Goal: Task Accomplishment & Management: Manage account settings

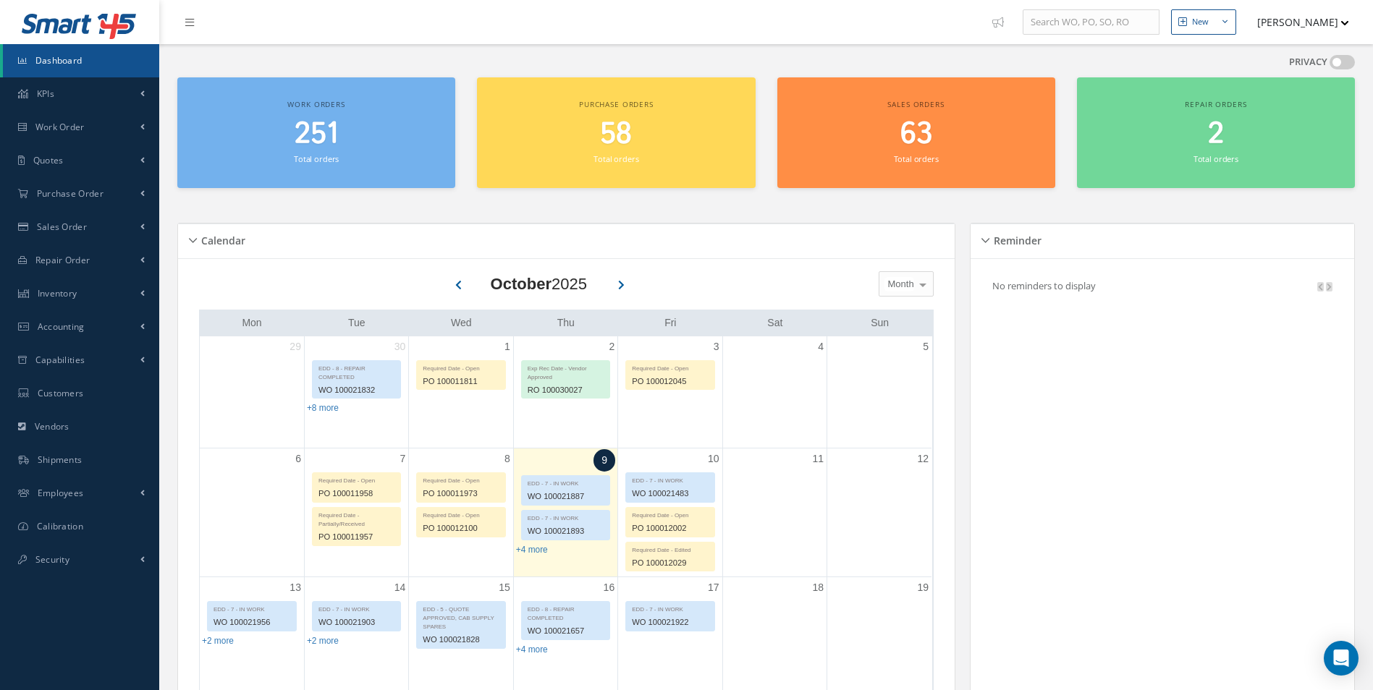
click at [308, 113] on div "Work orders 251 Total orders" at bounding box center [316, 132] width 278 height 111
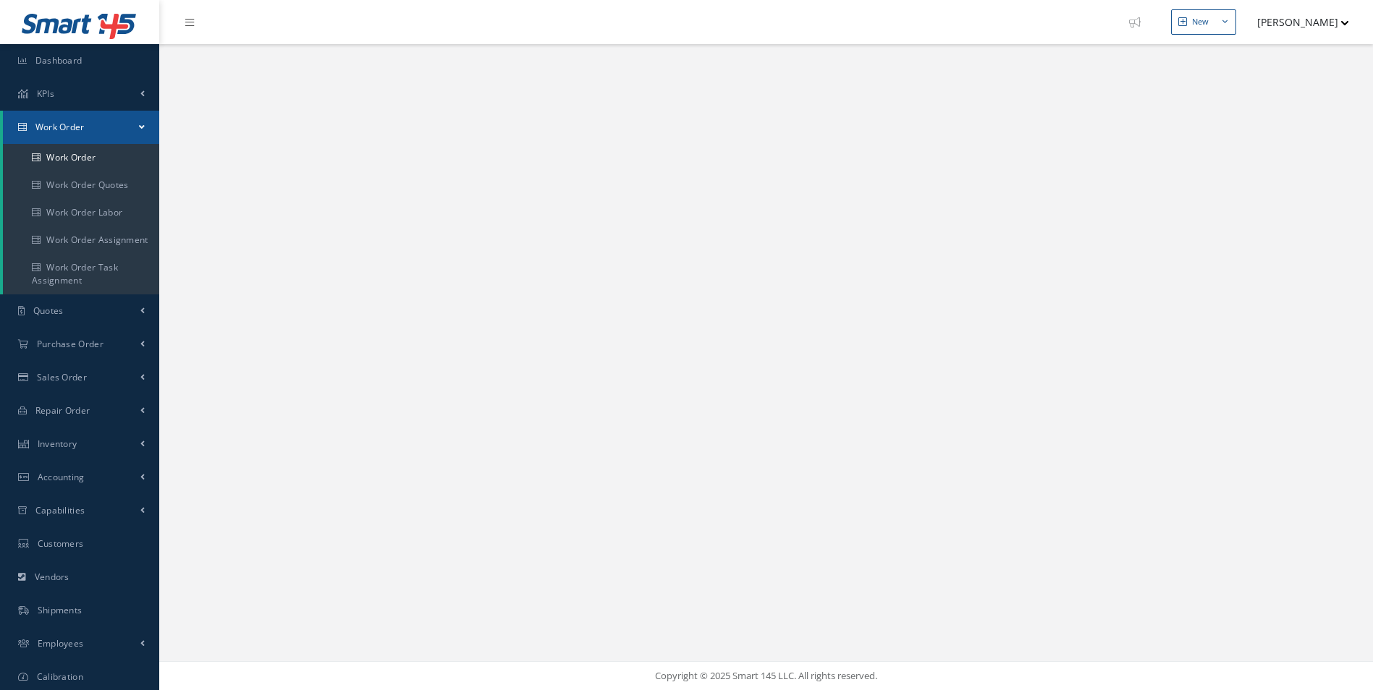
select select "25"
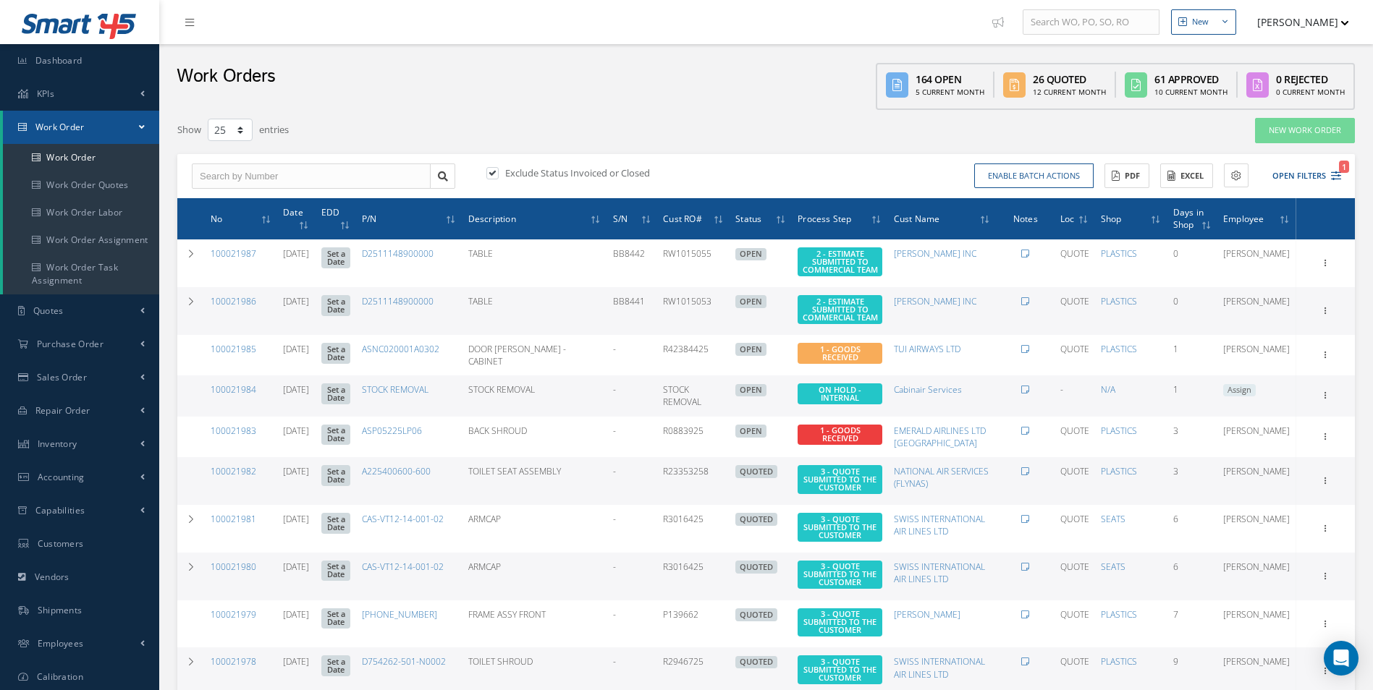
click at [1326, 23] on button "[PERSON_NAME]" at bounding box center [1296, 22] width 106 height 28
drag, startPoint x: 698, startPoint y: 75, endPoint x: 712, endPoint y: 75, distance: 13.8
click at [708, 77] on div "Work Orders 164 Open 5 Current Month 26 Quoted 12 Current Month 61 Approved 10 …" at bounding box center [766, 77] width 1214 height 66
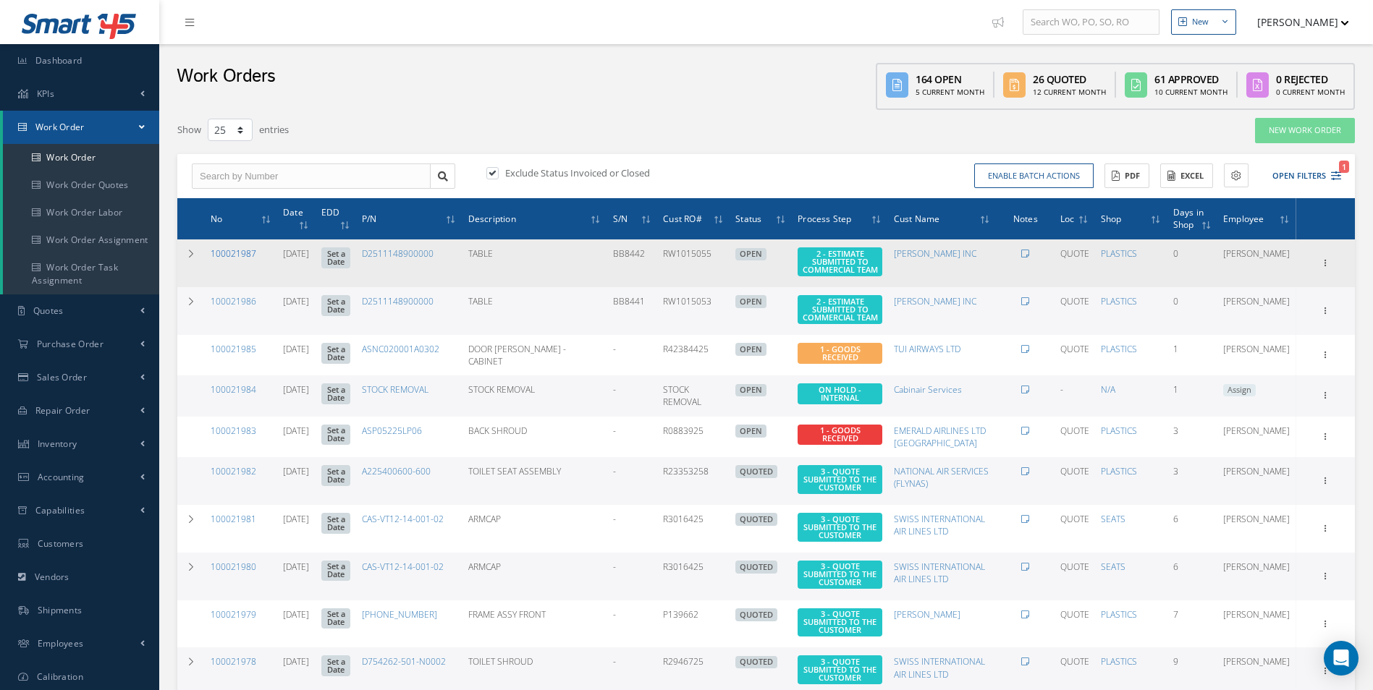
click at [250, 253] on link "100021987" at bounding box center [234, 254] width 46 height 12
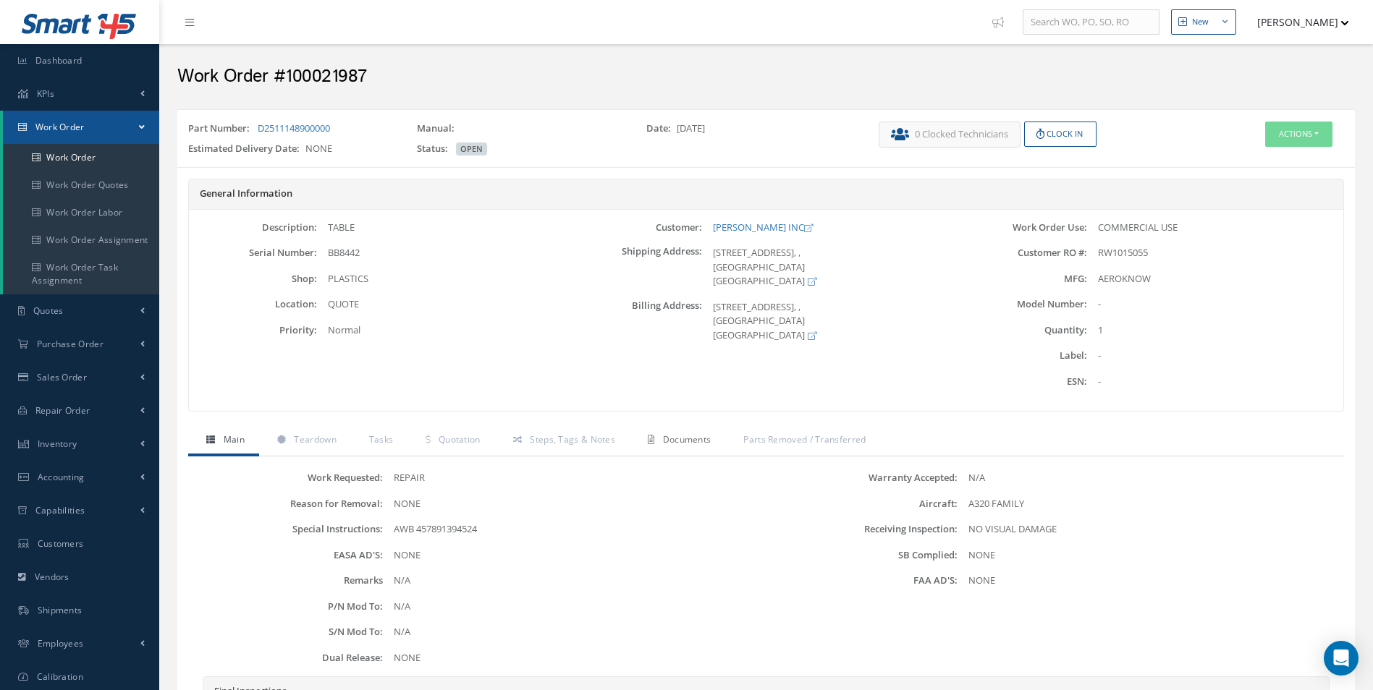
click at [669, 437] on span "Documents" at bounding box center [687, 439] width 48 height 12
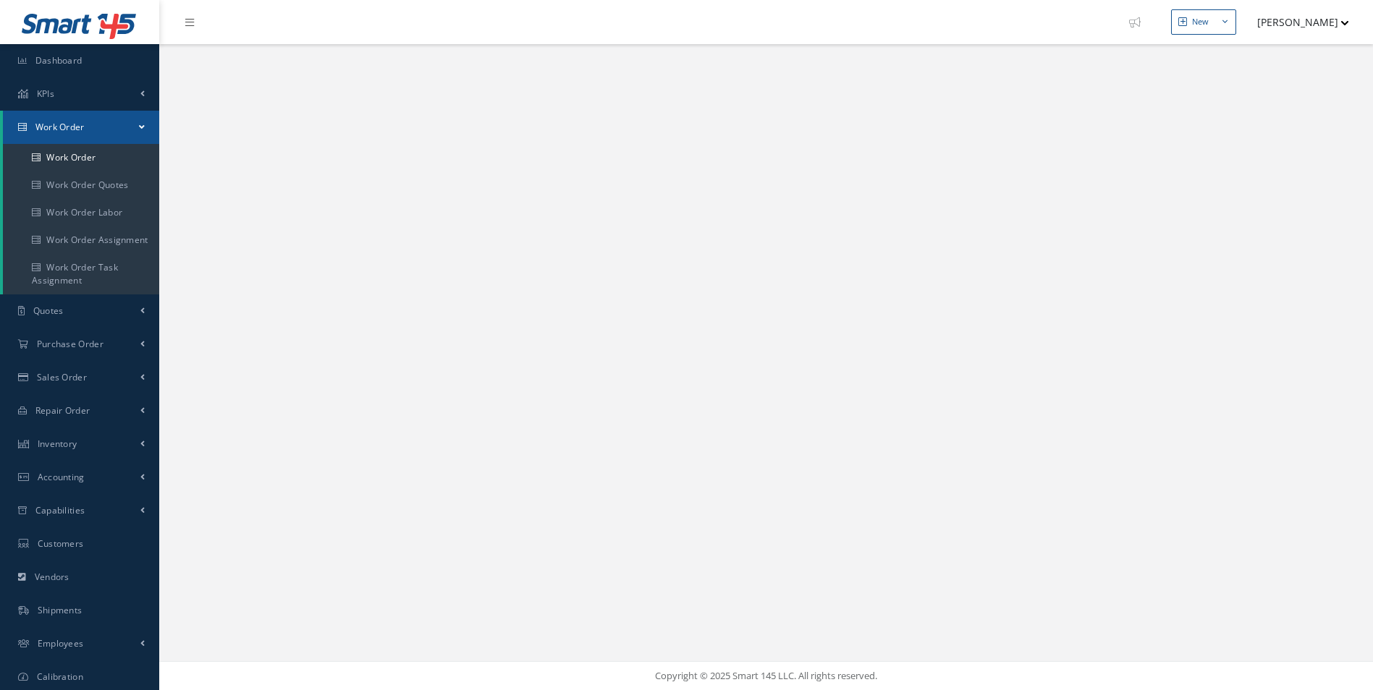
select select "25"
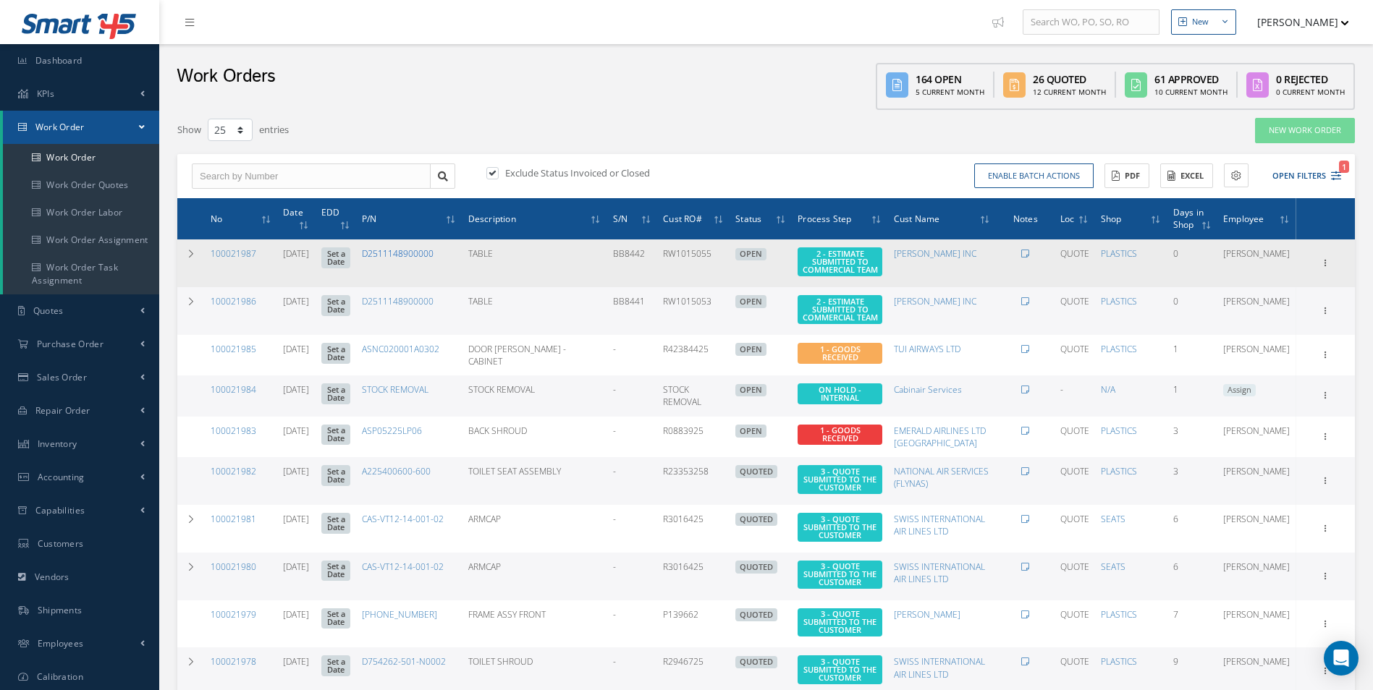
click at [433, 252] on link "D2511148900000" at bounding box center [398, 254] width 72 height 12
click at [950, 251] on link "[PERSON_NAME] INC" at bounding box center [935, 254] width 83 height 12
click at [1137, 253] on link "PLASTICS" at bounding box center [1119, 254] width 36 height 12
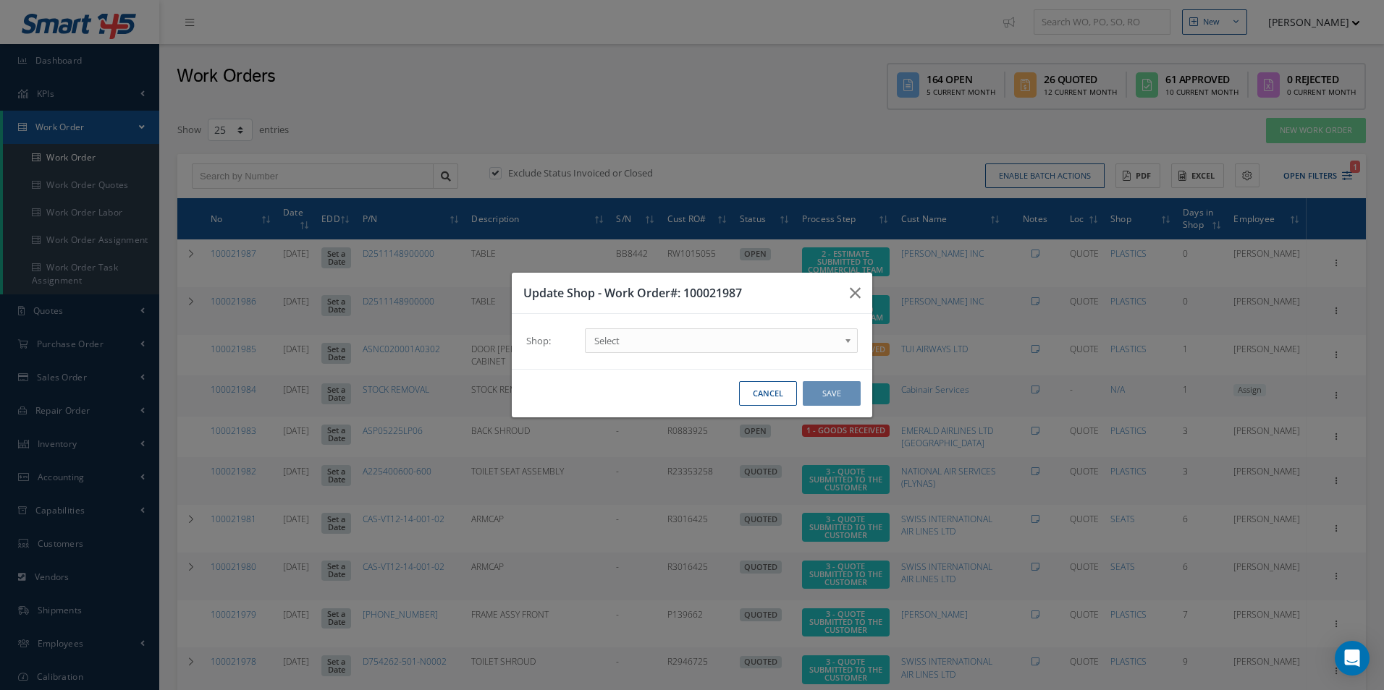
click at [859, 137] on div "Update Shop - Work Order#: 100021987 Shop: SEATS SHOP PLASTIC REPAIRS COMPOSITE…" at bounding box center [692, 345] width 1384 height 690
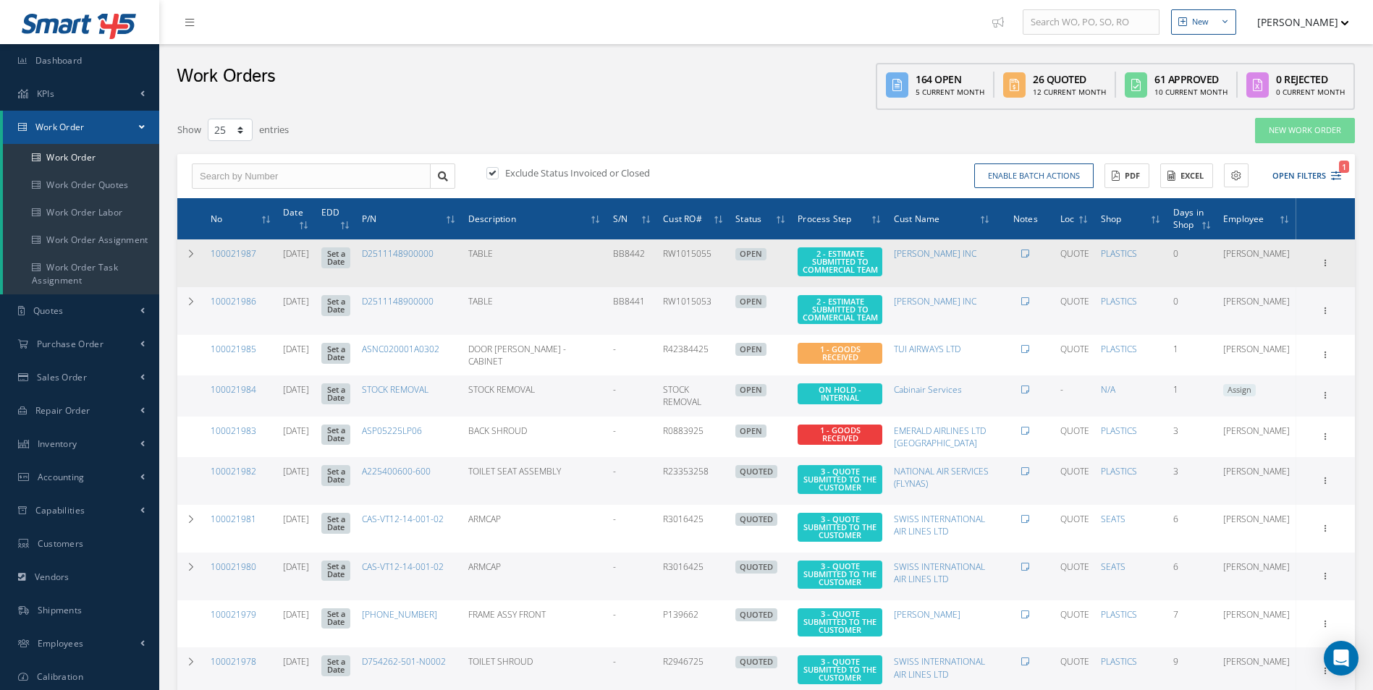
click at [350, 255] on link "Set a Date" at bounding box center [335, 258] width 29 height 21
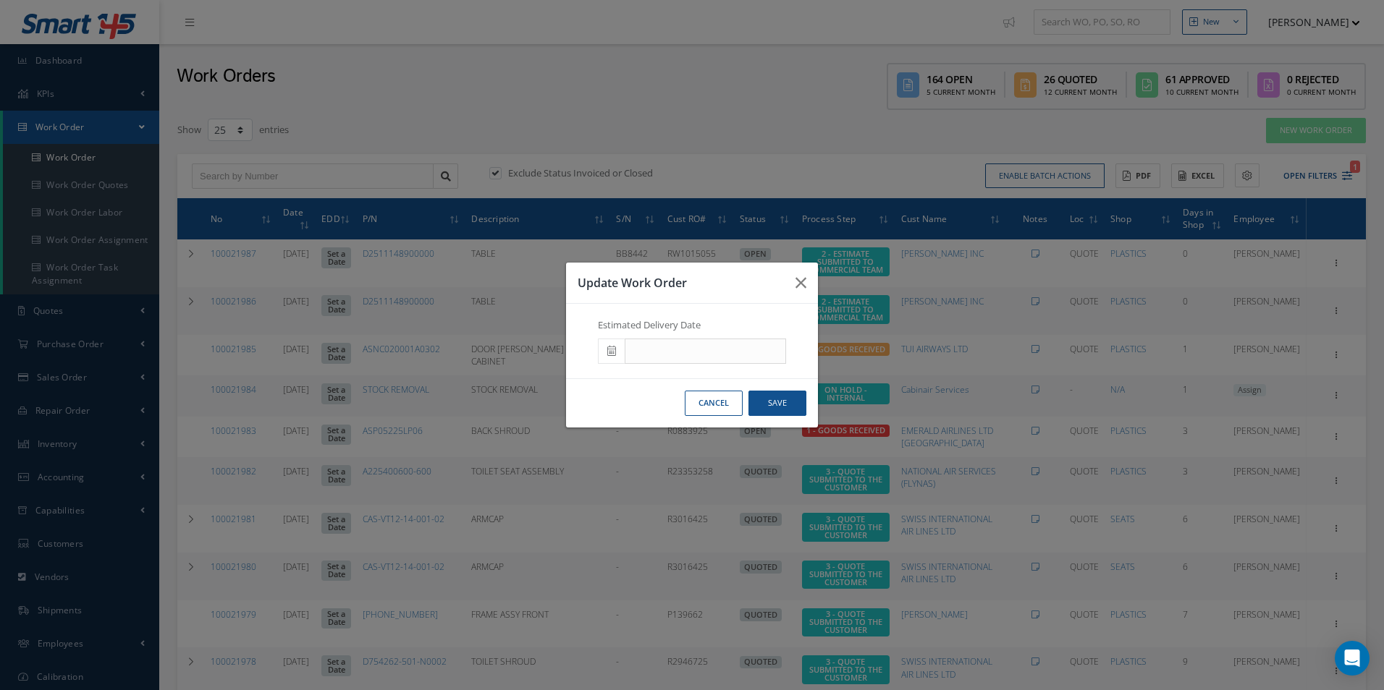
click at [571, 101] on div "Update Work Order Estimated Delivery Date Cancel Save" at bounding box center [692, 345] width 1384 height 690
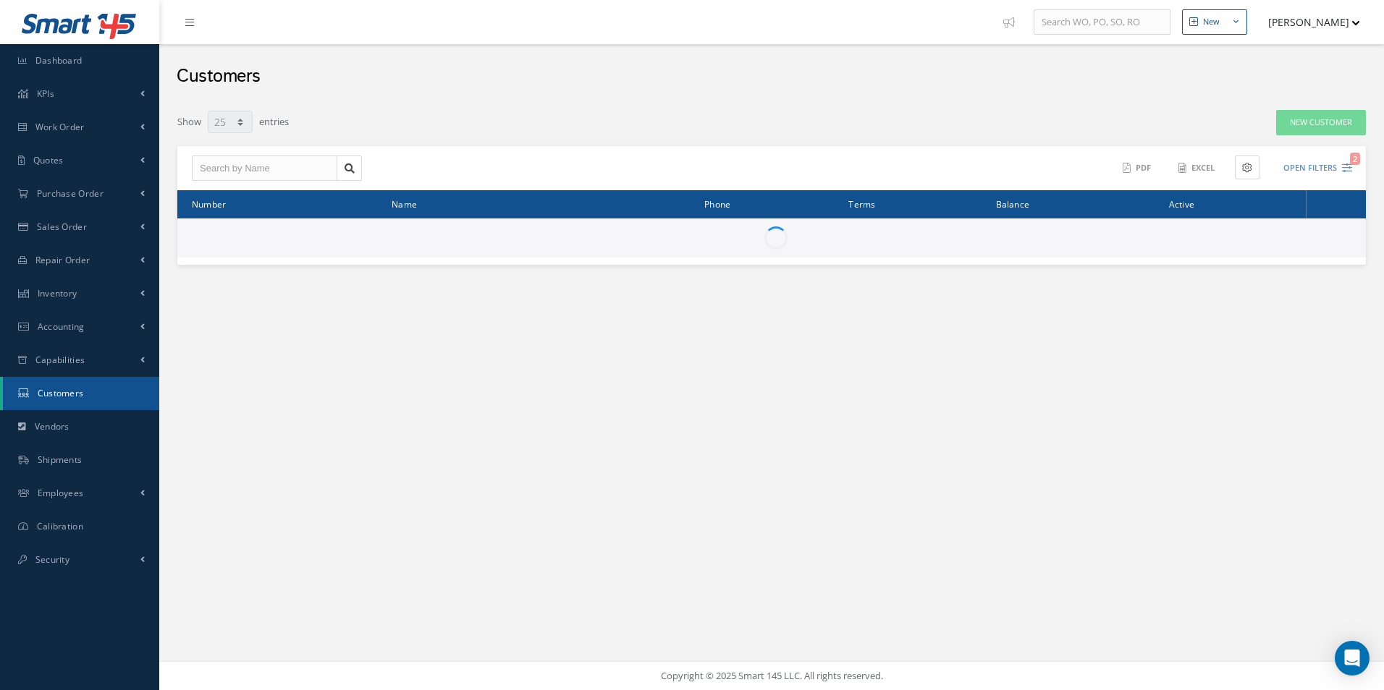
select select "25"
